Goal: Book appointment/travel/reservation

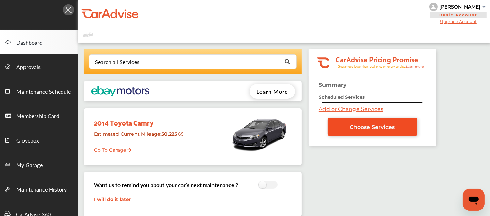
click at [373, 125] on span "Choose Services" at bounding box center [372, 127] width 45 height 6
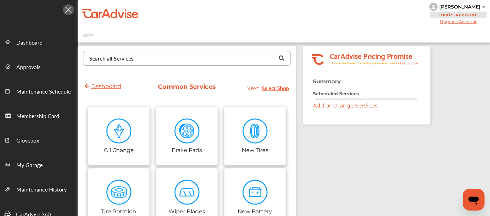
click at [122, 61] on div "Search all Services" at bounding box center [111, 58] width 44 height 5
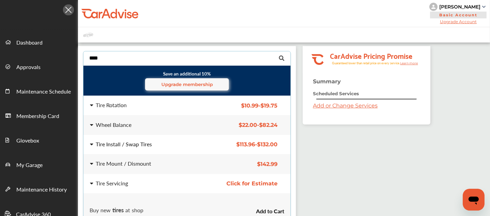
type input "****"
click at [116, 143] on div "Tire Install / Swap Tires" at bounding box center [124, 144] width 56 height 5
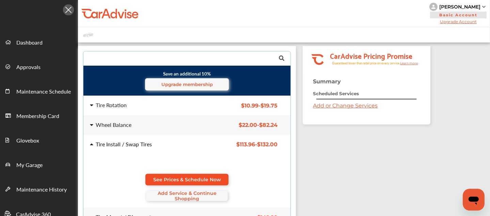
click at [160, 174] on link "See Prices & Schedule Now" at bounding box center [186, 180] width 83 height 12
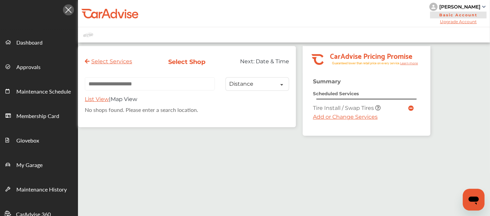
click at [337, 116] on link "Add or Change Services" at bounding box center [345, 117] width 65 height 6
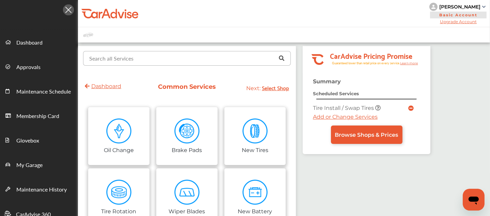
click at [149, 60] on input "text" at bounding box center [185, 57] width 203 height 13
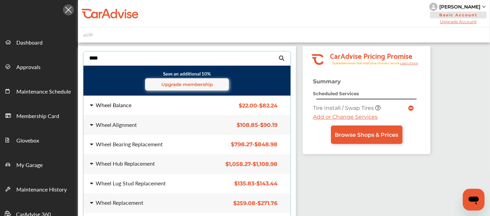
type input "****"
click at [118, 102] on div "Wheel Balance" at bounding box center [114, 104] width 36 height 5
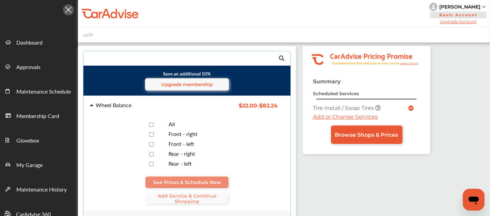
click at [151, 120] on div "All" at bounding box center [188, 125] width 208 height 10
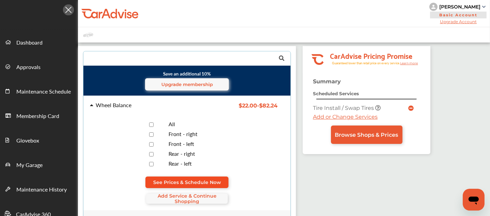
click at [189, 177] on link "See Prices & Schedule Now" at bounding box center [186, 183] width 83 height 12
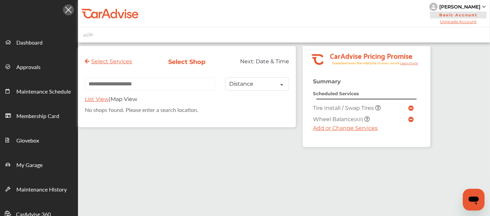
click at [350, 130] on link "Add or Change Services" at bounding box center [345, 128] width 65 height 6
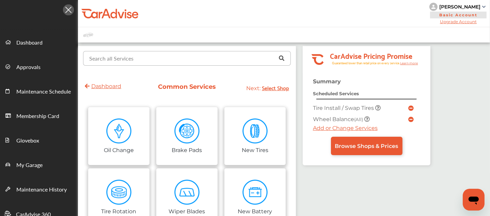
click at [144, 59] on input "text" at bounding box center [185, 57] width 203 height 13
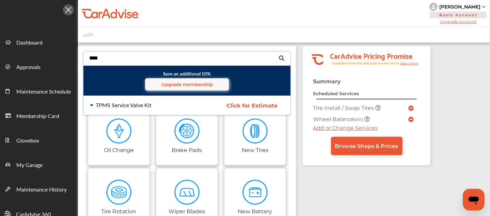
type input "****"
click at [116, 105] on div "TPMS Service Valve Kit" at bounding box center [124, 104] width 56 height 5
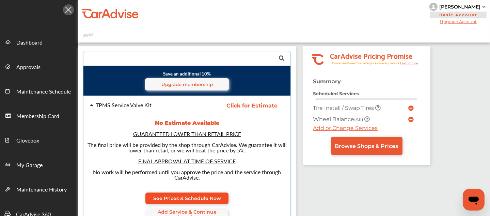
click at [192, 193] on link "See Prices & Schedule Now" at bounding box center [186, 199] width 83 height 12
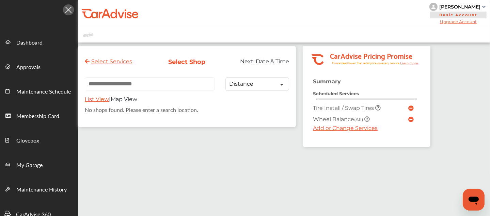
click at [143, 90] on input "text" at bounding box center [150, 83] width 130 height 13
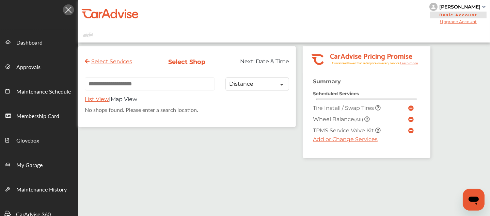
paste input "**********"
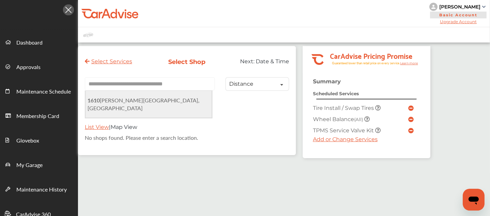
click at [144, 100] on span "[STREET_ADDRESS][PERSON_NAME]" at bounding box center [143, 104] width 112 height 16
type input "**********"
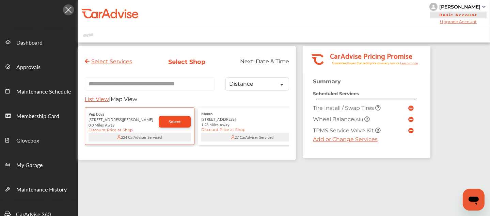
click at [178, 123] on span "Select" at bounding box center [174, 121] width 12 height 5
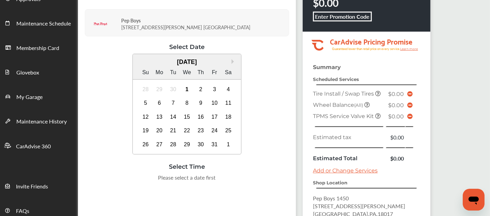
scroll to position [68, 0]
click at [229, 88] on div "4" at bounding box center [228, 89] width 11 height 11
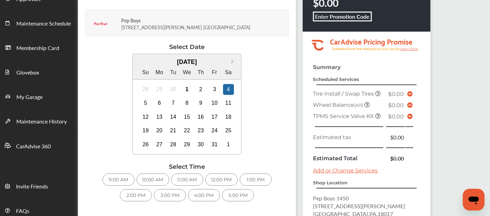
scroll to position [117, 0]
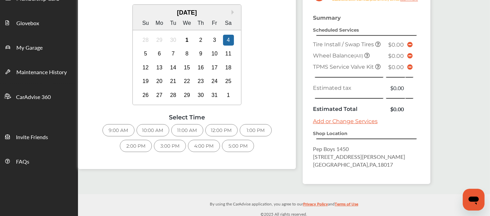
click at [257, 130] on div "1:00 PM" at bounding box center [256, 130] width 32 height 12
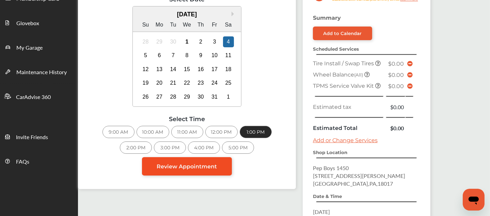
click at [205, 168] on span "Review Appointment" at bounding box center [187, 166] width 60 height 6
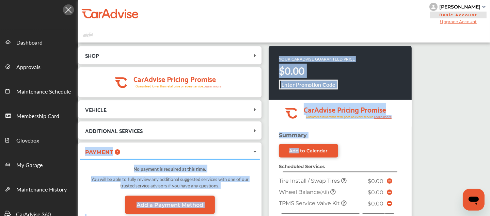
drag, startPoint x: 205, startPoint y: 168, endPoint x: 274, endPoint y: 150, distance: 70.9
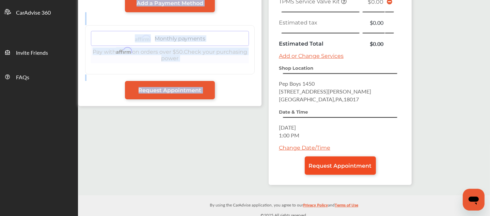
click at [321, 164] on span "Request Appointment" at bounding box center [340, 166] width 63 height 6
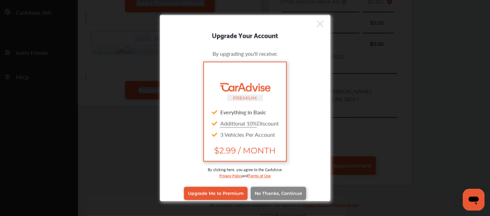
click at [283, 191] on span "No Thanks, Continue" at bounding box center [278, 193] width 47 height 5
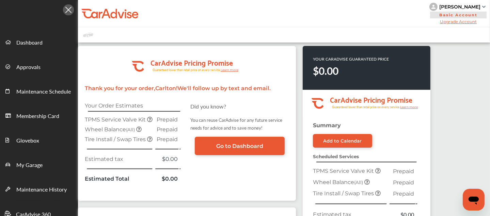
click at [283, 191] on div ".cls-1 { clip-path: url(#clip-Pricing_Promise_Banner); } .cls-2 { fill: #fff; }…" at bounding box center [187, 123] width 218 height 155
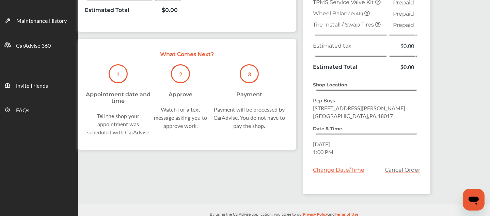
scroll to position [168, 0]
